Goal: Information Seeking & Learning: Compare options

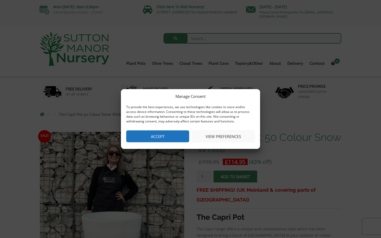
click at [221, 136] on button "View preferences" at bounding box center [223, 136] width 63 height 12
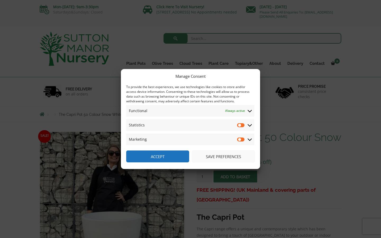
click at [239, 123] on input "Statistics" at bounding box center [241, 124] width 8 height 5
click at [242, 124] on input "Statistics" at bounding box center [241, 124] width 8 height 5
checkbox input "false"
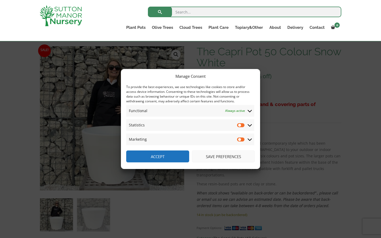
scroll to position [77, 0]
click at [228, 157] on button "Save preferences" at bounding box center [223, 156] width 63 height 12
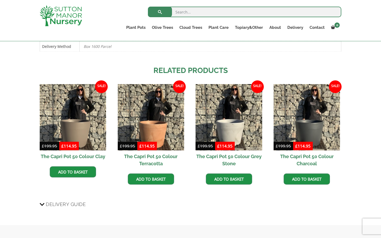
scroll to position [302, 0]
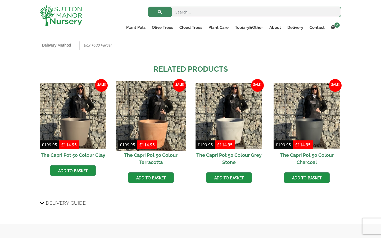
click at [163, 128] on img at bounding box center [151, 116] width 70 height 70
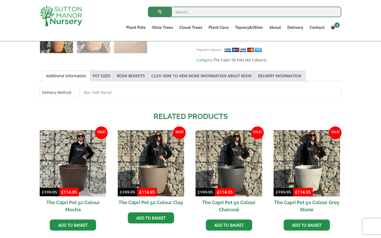
scroll to position [257, 0]
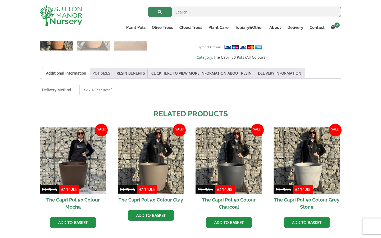
click at [103, 71] on link "POT SIZES" at bounding box center [101, 73] width 18 height 10
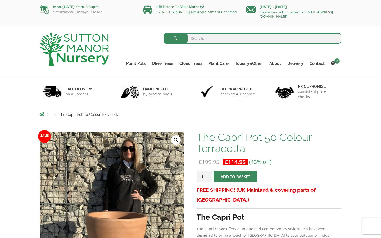
scroll to position [0, 0]
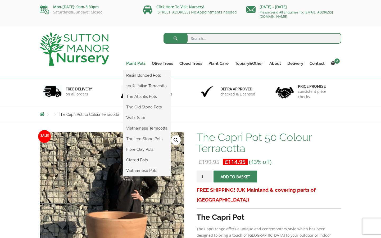
click at [136, 64] on link "Plant Pots" at bounding box center [136, 63] width 26 height 7
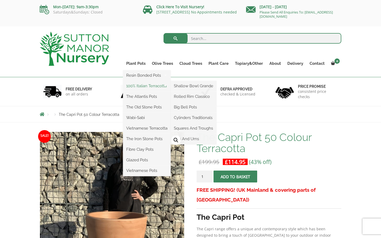
click at [144, 85] on link "100% Italian Terracotta" at bounding box center [147, 86] width 48 height 8
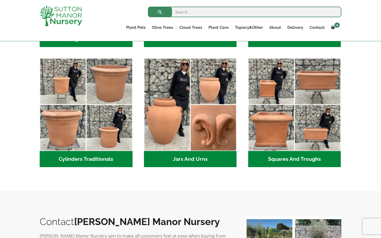
scroll to position [271, 0]
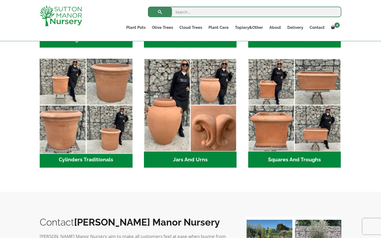
click at [81, 136] on img "Visit product category Cylinders Traditionals" at bounding box center [85, 105] width 97 height 97
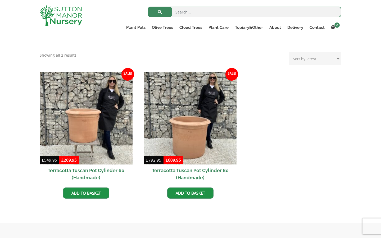
scroll to position [199, 0]
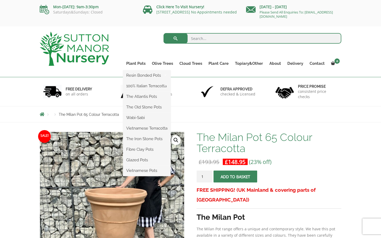
click at [138, 70] on ul "Resin Bonded Pots The Amalfi Pots The Milan Pots The Capri Pots The Brunello Po…" at bounding box center [147, 123] width 48 height 106
click at [138, 64] on link "Plant Pots" at bounding box center [136, 63] width 26 height 7
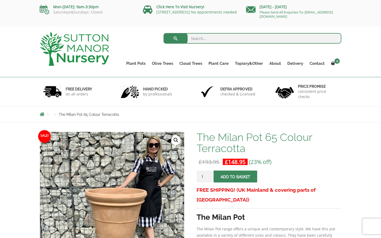
click at [207, 36] on input "search" at bounding box center [252, 38] width 178 height 11
type input "milan"
click at [175, 38] on button "submit" at bounding box center [175, 38] width 24 height 11
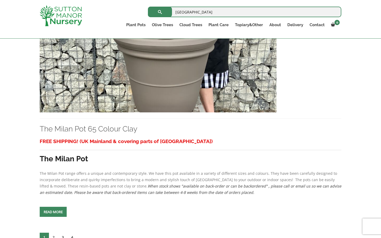
scroll to position [2273, 0]
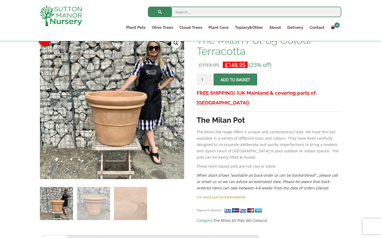
scroll to position [87, 0]
